Goal: Task Accomplishment & Management: Use online tool/utility

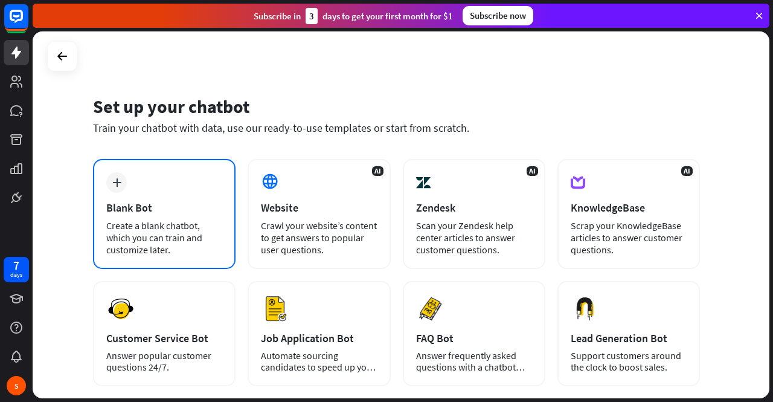
click at [170, 200] on div "plus Blank Bot Create a blank chatbot, which you can train and customize later." at bounding box center [164, 214] width 143 height 110
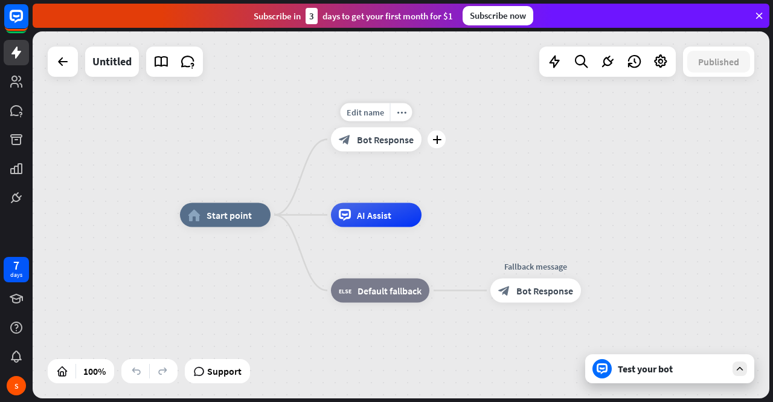
click at [372, 134] on span "Bot Response" at bounding box center [385, 140] width 57 height 12
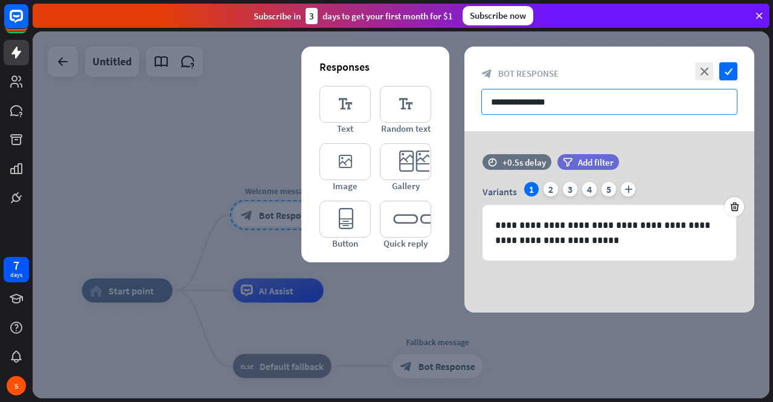
click at [559, 108] on input "**********" at bounding box center [609, 102] width 256 height 26
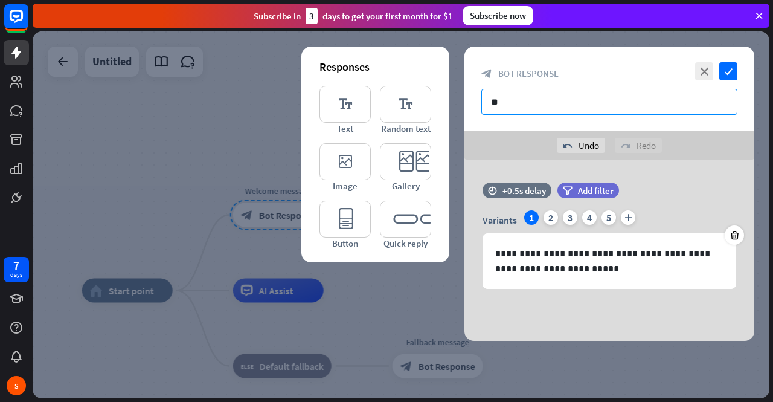
type input "*"
type input "**"
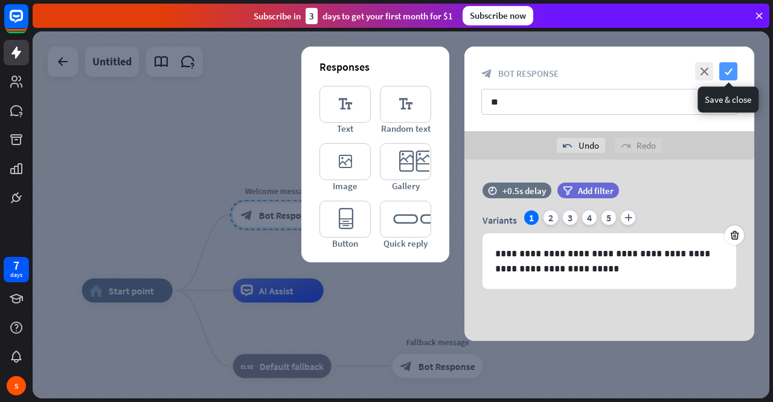
click at [730, 66] on icon "check" at bounding box center [728, 71] width 18 height 18
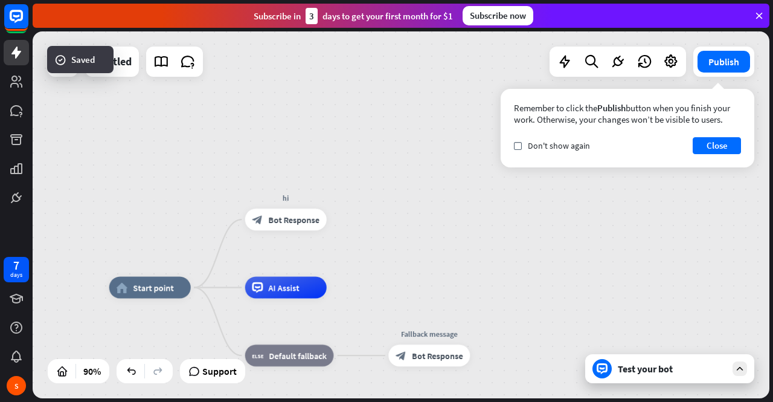
click at [736, 370] on icon at bounding box center [740, 368] width 11 height 11
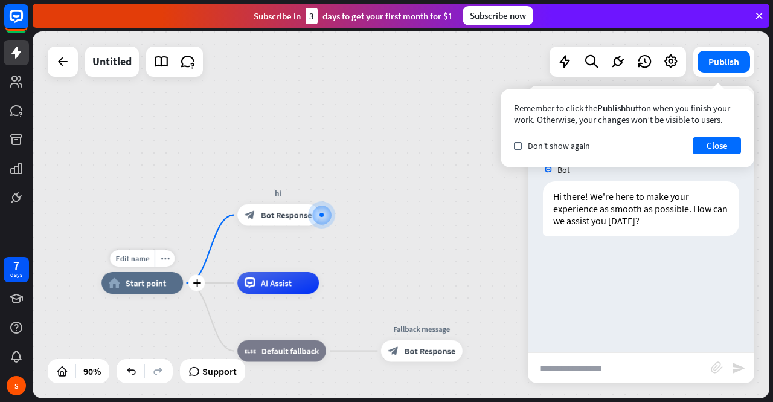
click at [161, 287] on span "Start point" at bounding box center [146, 282] width 41 height 11
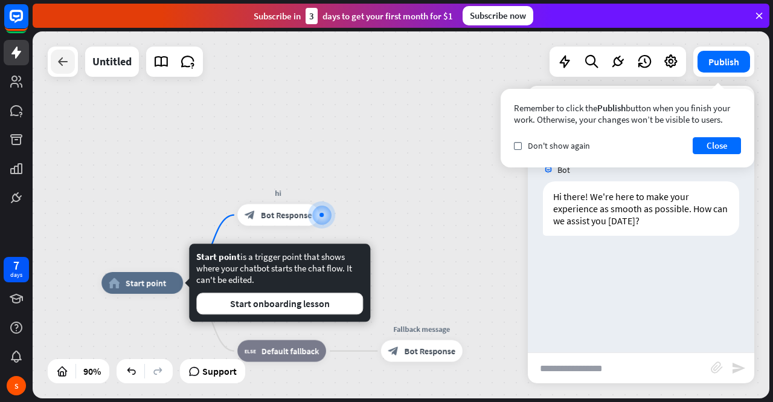
click at [65, 70] on div at bounding box center [63, 62] width 24 height 24
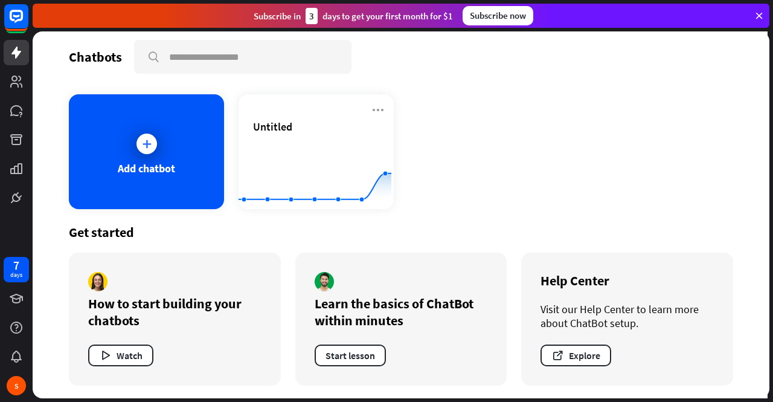
scroll to position [7, 0]
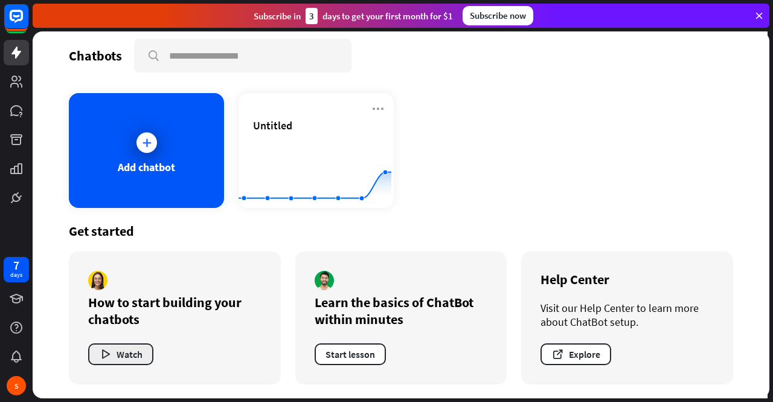
click at [117, 349] on button "Watch" at bounding box center [120, 354] width 65 height 22
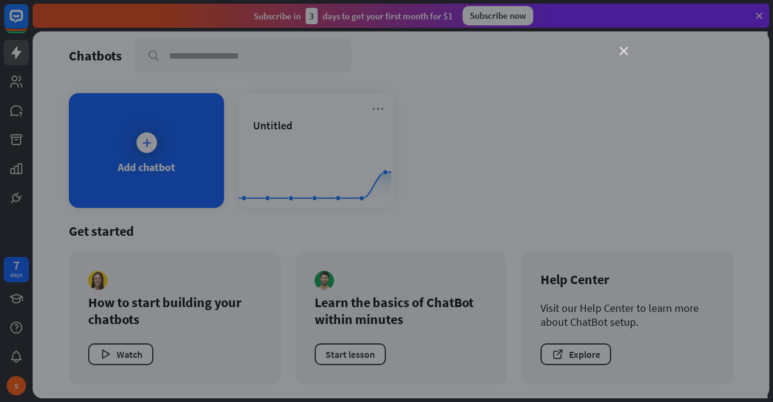
click at [627, 47] on icon "close" at bounding box center [624, 51] width 8 height 8
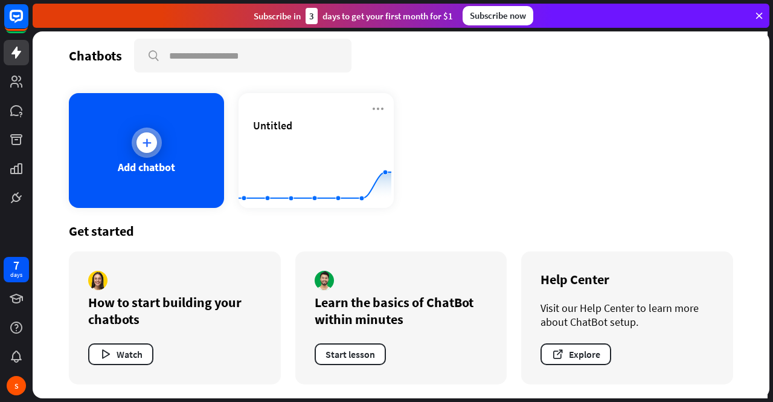
click at [159, 132] on div "Add chatbot" at bounding box center [146, 150] width 155 height 115
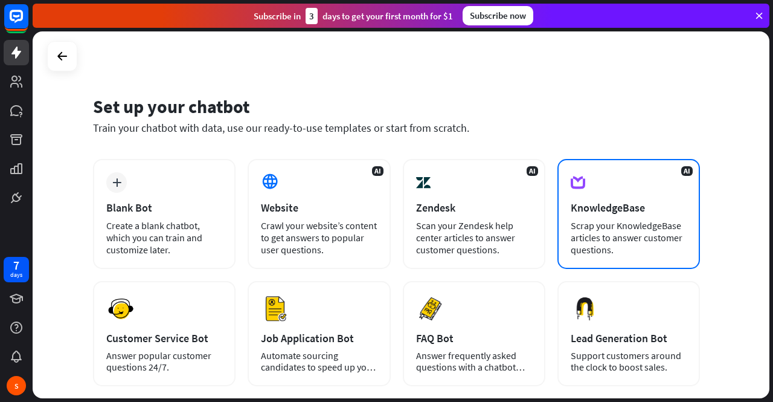
click at [608, 191] on div "AI KnowledgeBase Scrap your KnowledgeBase articles to answer customer questions." at bounding box center [629, 214] width 143 height 110
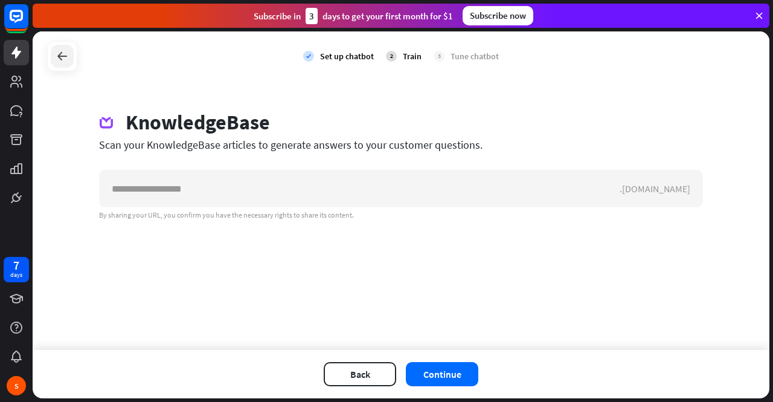
click at [65, 56] on icon at bounding box center [62, 56] width 14 height 14
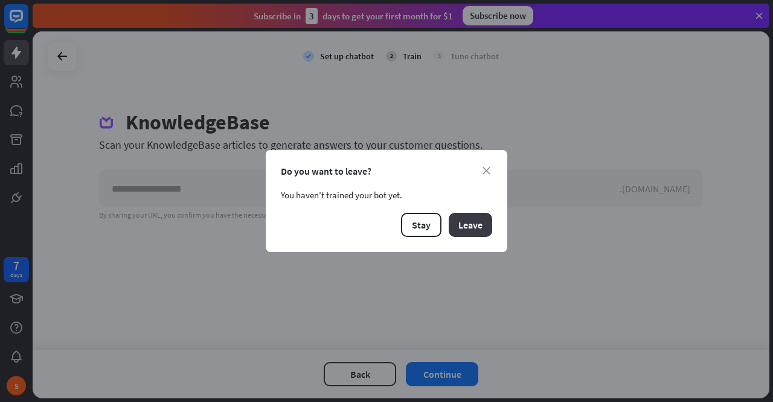
click at [472, 230] on button "Leave" at bounding box center [470, 225] width 43 height 24
